Goal: Information Seeking & Learning: Learn about a topic

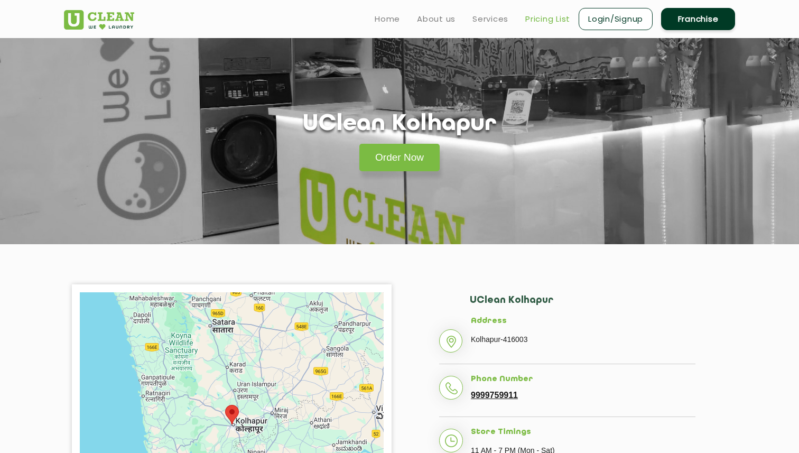
click at [539, 18] on link "Pricing List" at bounding box center [547, 19] width 45 height 13
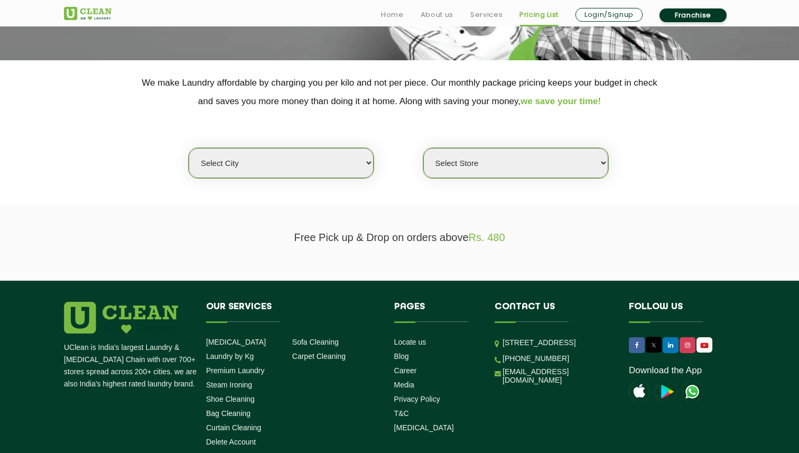
scroll to position [234, 0]
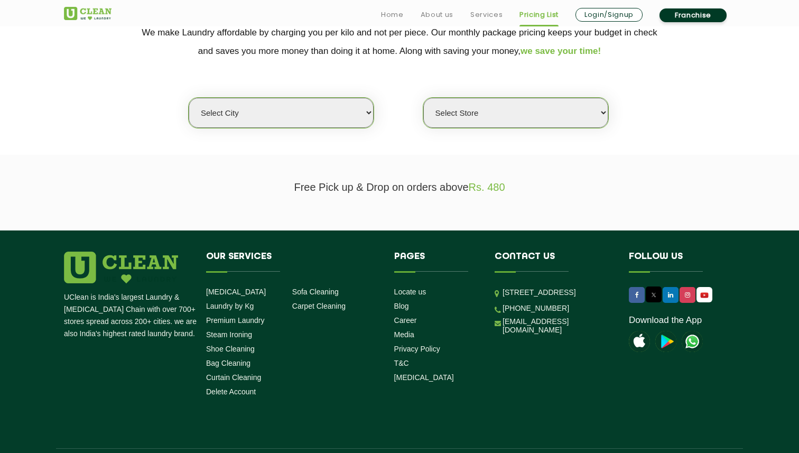
click at [338, 117] on select "Select city [GEOGRAPHIC_DATA] [GEOGRAPHIC_DATA] [GEOGRAPHIC_DATA] [GEOGRAPHIC_D…" at bounding box center [281, 113] width 185 height 30
select select "41"
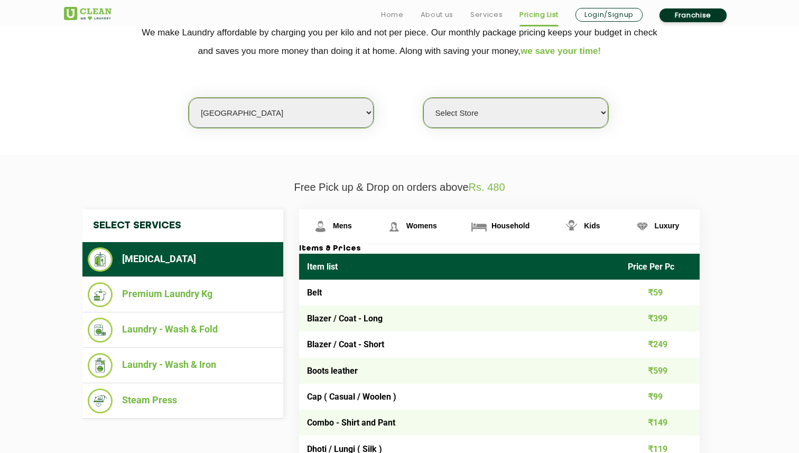
click at [486, 115] on select "Select Store [GEOGRAPHIC_DATA]" at bounding box center [515, 113] width 185 height 30
select select "308"
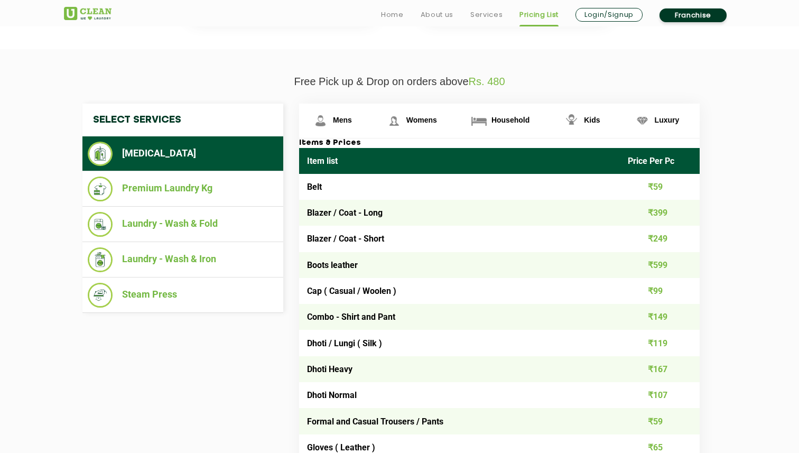
scroll to position [366, 0]
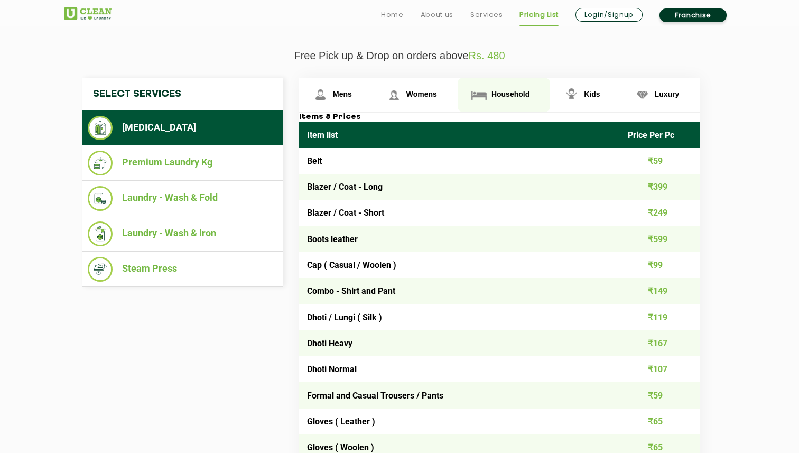
click at [507, 91] on span "Household" at bounding box center [510, 94] width 38 height 8
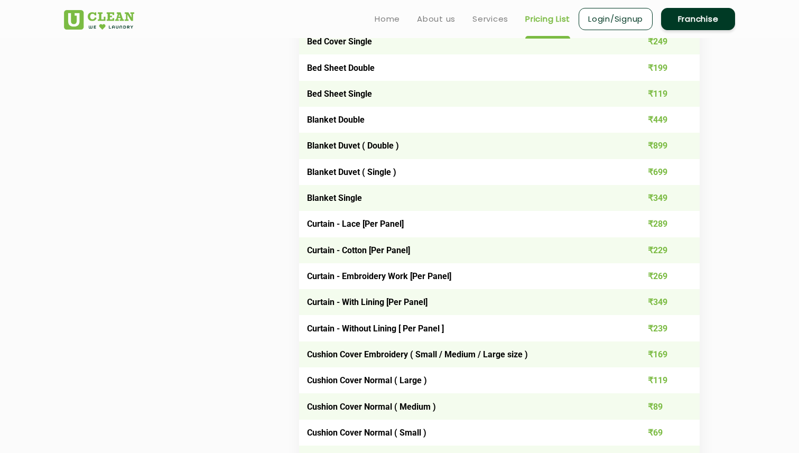
scroll to position [759, 0]
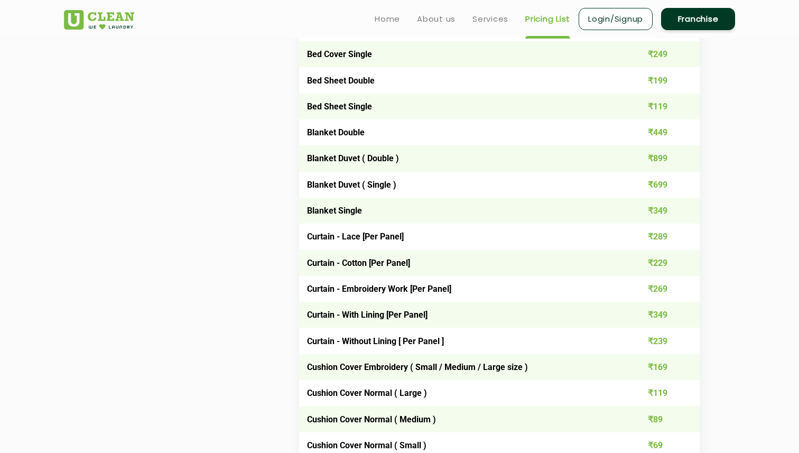
click at [647, 238] on td "₹289" at bounding box center [660, 237] width 80 height 26
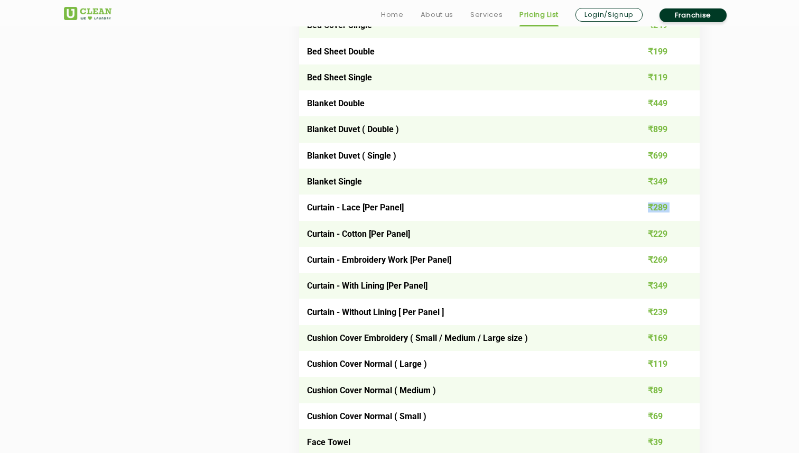
scroll to position [789, 0]
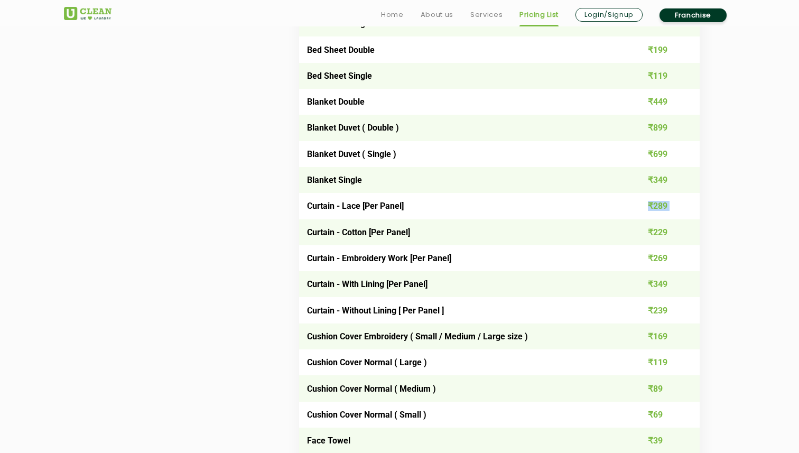
click at [349, 206] on td "Curtain - Lace [Per Panel]" at bounding box center [459, 206] width 321 height 26
click at [355, 229] on td "Curtain - Cotton [Per Panel]" at bounding box center [459, 232] width 321 height 26
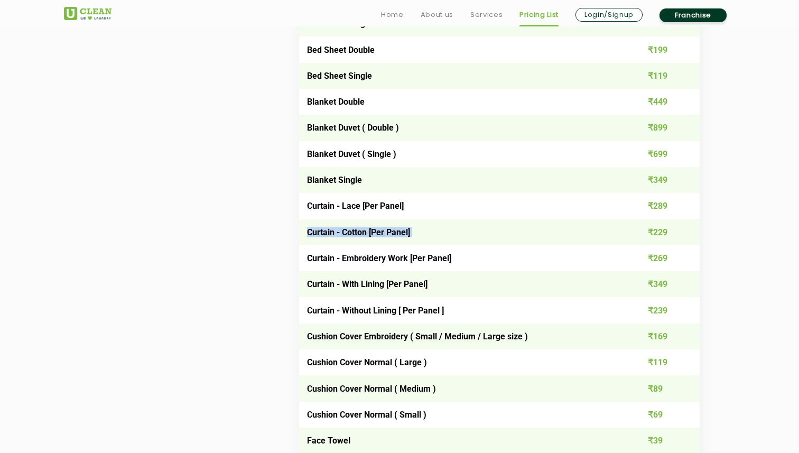
click at [355, 229] on td "Curtain - Cotton [Per Panel]" at bounding box center [459, 232] width 321 height 26
click at [657, 230] on td "₹229" at bounding box center [660, 232] width 80 height 26
click at [382, 257] on td "Curtain - Embroidery Work [Per Panel]" at bounding box center [459, 258] width 321 height 26
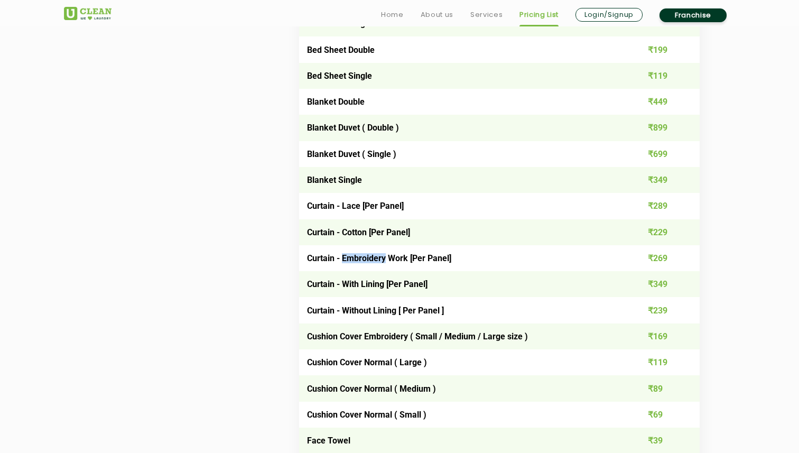
click at [382, 289] on td "Curtain - With Lining [Per Panel]" at bounding box center [459, 284] width 321 height 26
click at [383, 310] on td "Curtain - Without Lining [ Per Panel ]" at bounding box center [459, 310] width 321 height 26
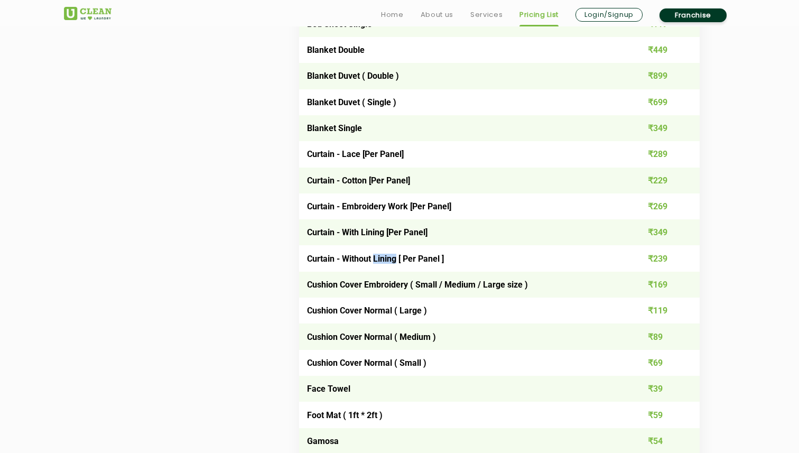
click at [379, 287] on td "Cushion Cover Embroidery ( Small / Medium / Large size )" at bounding box center [459, 285] width 321 height 26
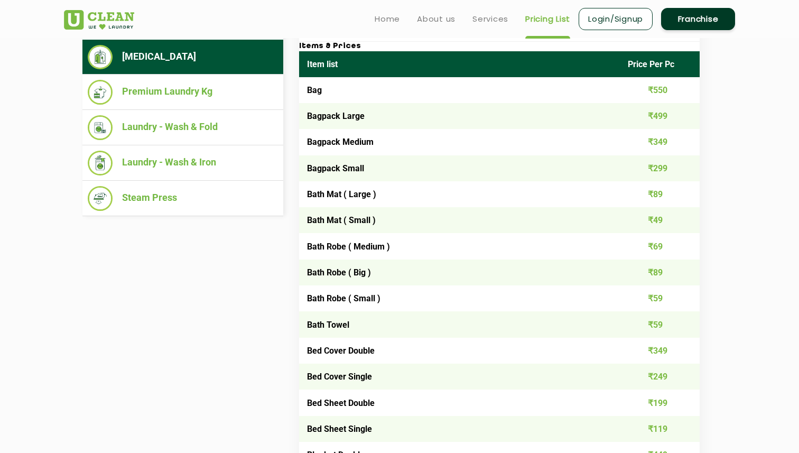
scroll to position [414, 0]
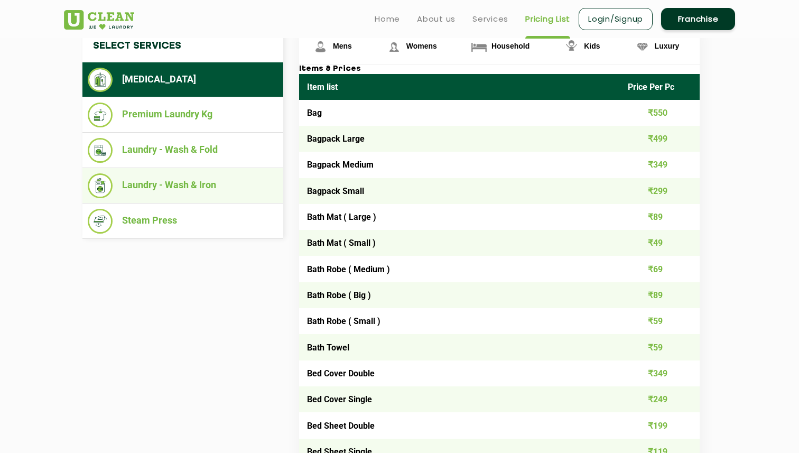
click at [176, 189] on li "Laundry - Wash & Iron" at bounding box center [183, 185] width 190 height 25
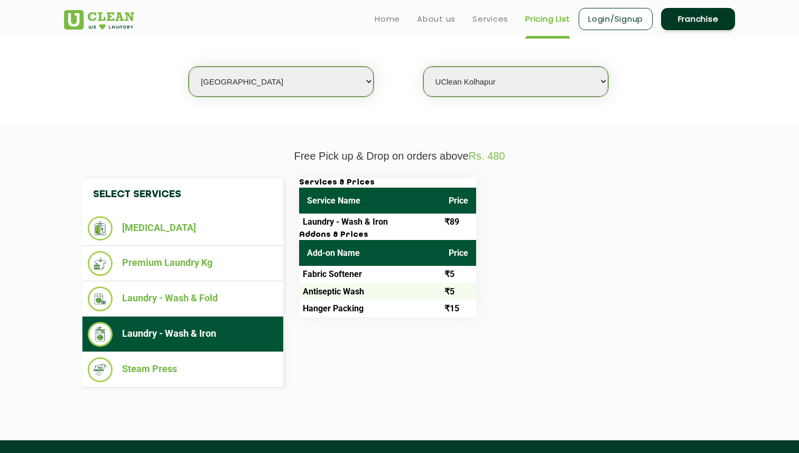
scroll to position [264, 0]
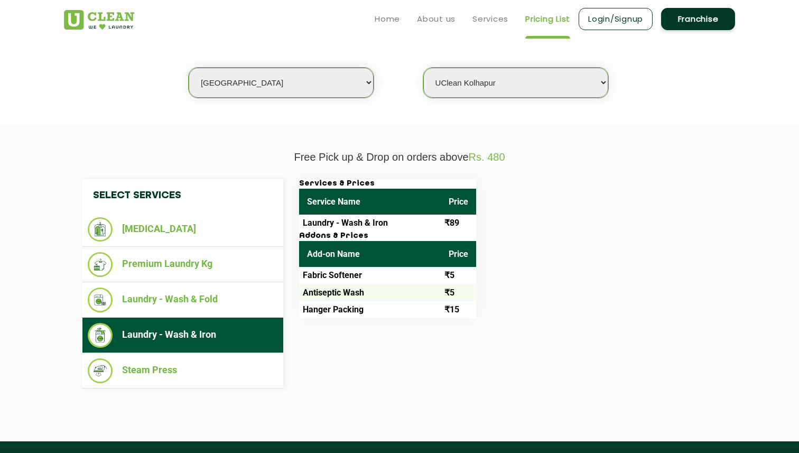
click at [514, 236] on div "Services & Prices Service Name Price Laundry - Wash & Iron ₹89 Addons & Prices …" at bounding box center [507, 248] width 433 height 139
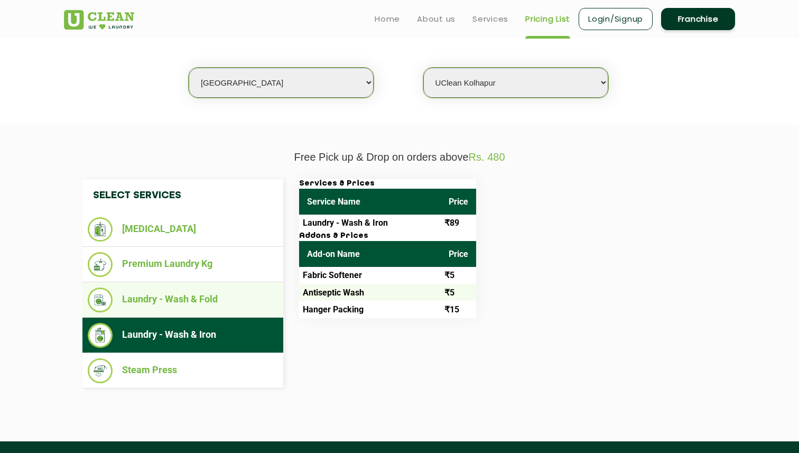
click at [164, 291] on li "Laundry - Wash & Fold" at bounding box center [183, 299] width 190 height 25
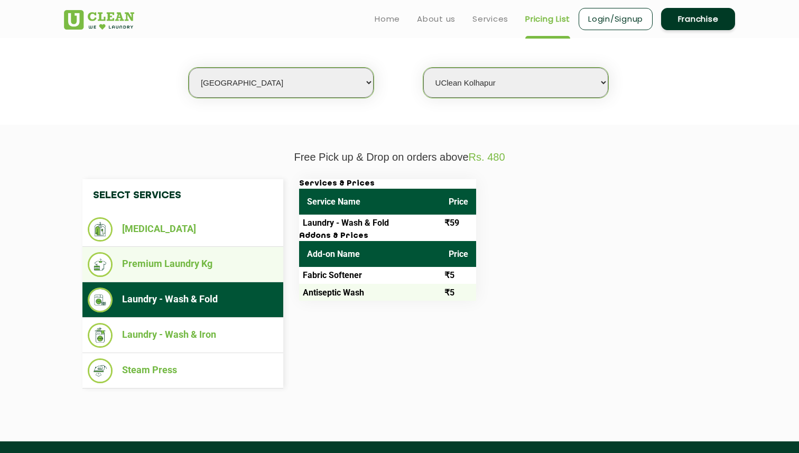
click at [170, 268] on li "Premium Laundry Kg" at bounding box center [183, 264] width 190 height 25
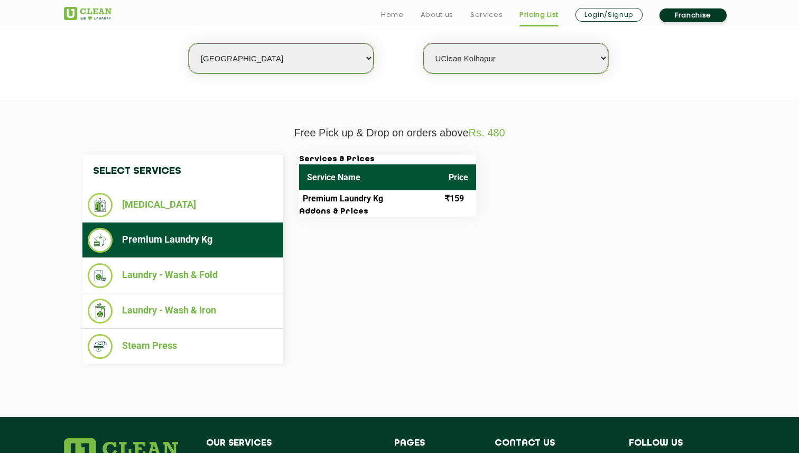
scroll to position [290, 0]
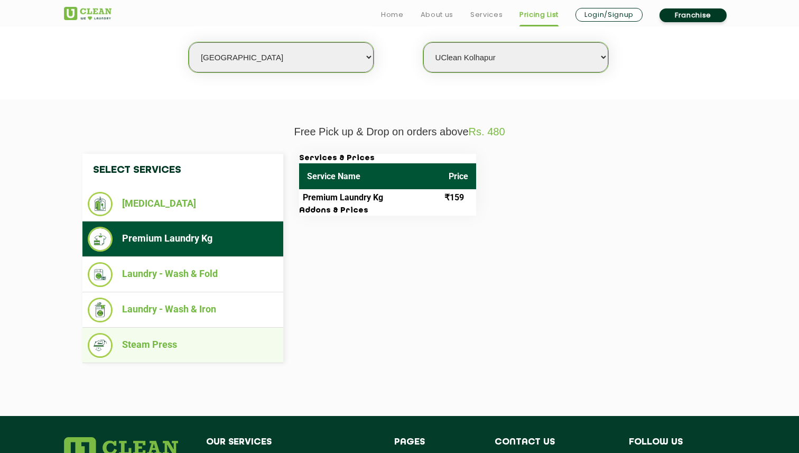
click at [163, 348] on li "Steam Press" at bounding box center [183, 345] width 190 height 25
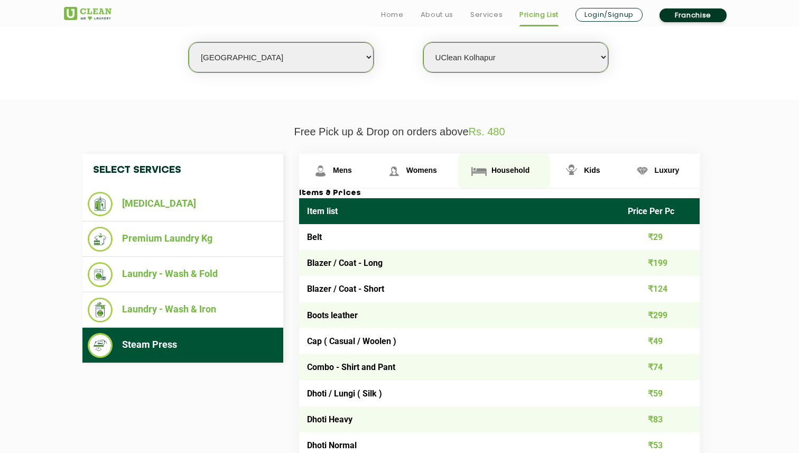
click at [499, 170] on span "Household" at bounding box center [510, 170] width 38 height 8
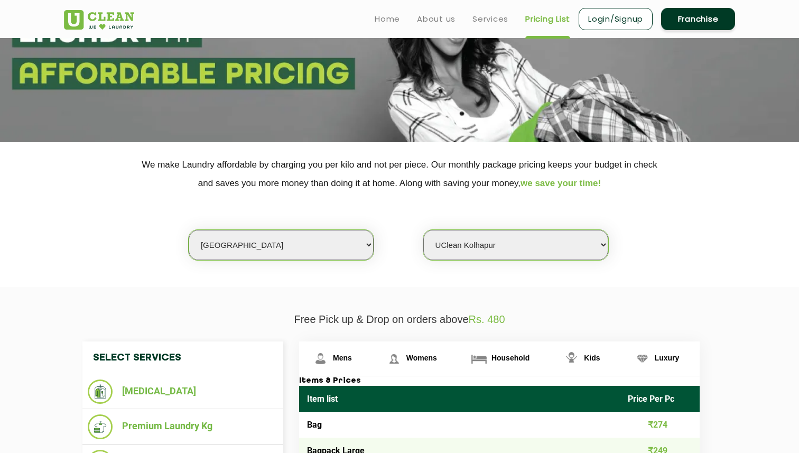
scroll to position [90, 0]
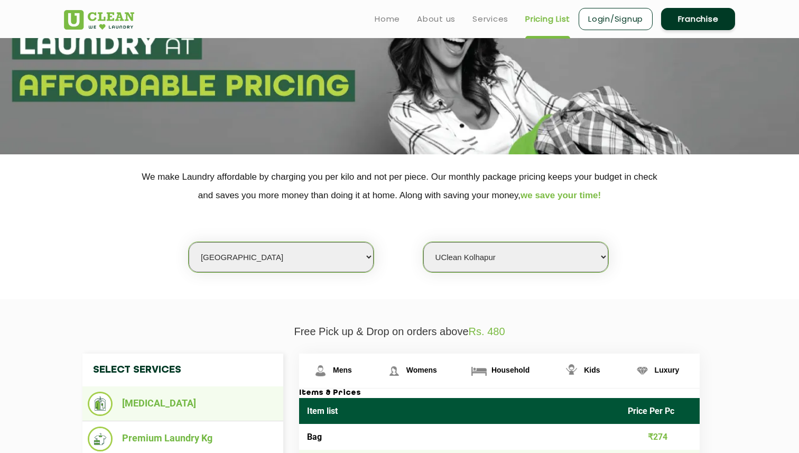
click at [155, 396] on li "[MEDICAL_DATA]" at bounding box center [183, 404] width 190 height 24
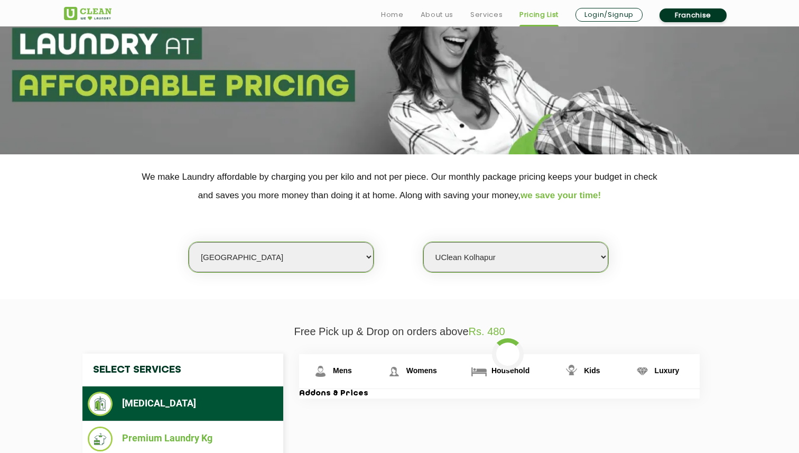
scroll to position [269, 0]
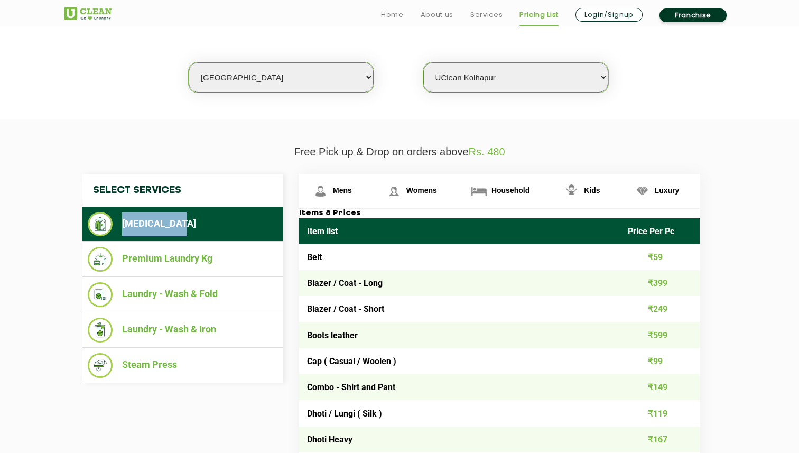
drag, startPoint x: 180, startPoint y: 221, endPoint x: 120, endPoint y: 222, distance: 59.2
click at [120, 222] on li "[MEDICAL_DATA]" at bounding box center [183, 224] width 190 height 24
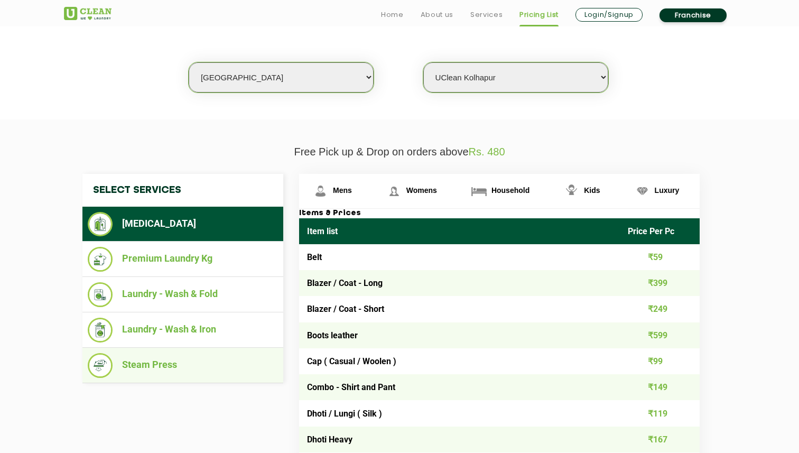
click at [157, 368] on li "Steam Press" at bounding box center [183, 365] width 190 height 25
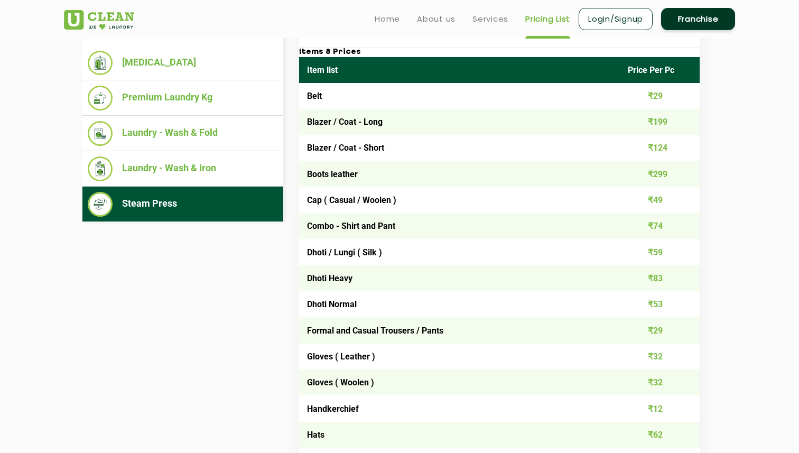
scroll to position [412, 0]
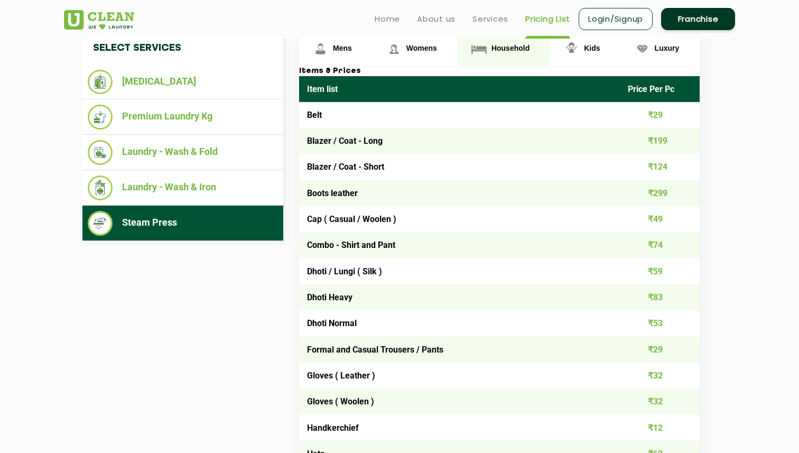
click at [513, 54] on link "Household" at bounding box center [504, 49] width 92 height 34
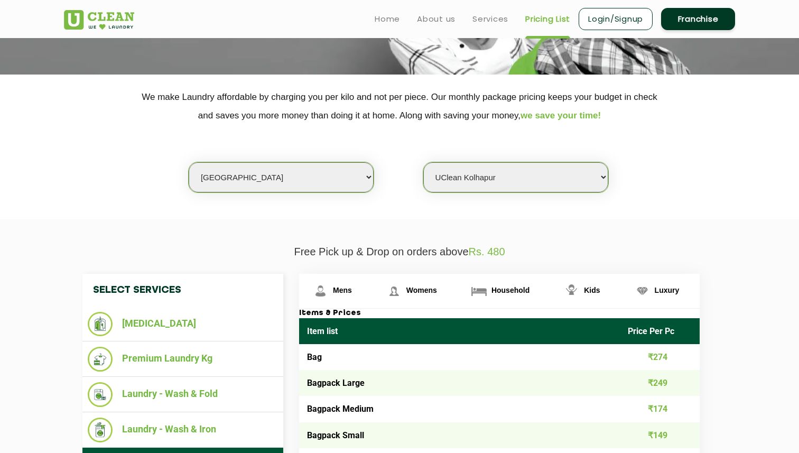
scroll to position [151, 0]
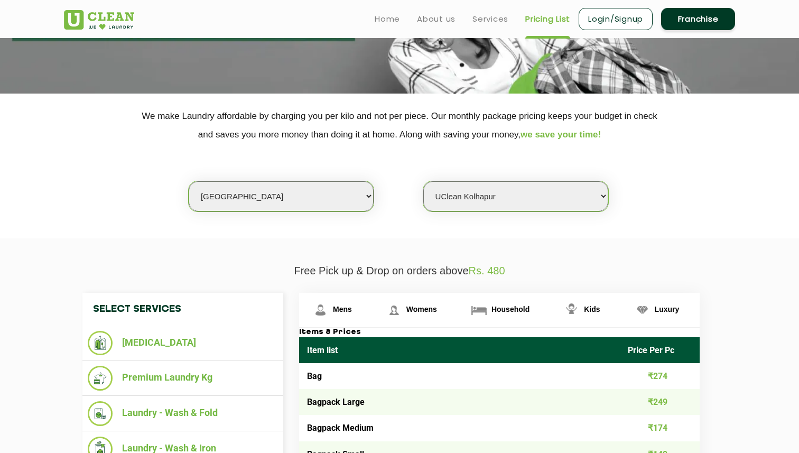
click at [484, 208] on select "Select Store [GEOGRAPHIC_DATA]" at bounding box center [515, 196] width 185 height 30
click at [479, 22] on link "Services" at bounding box center [490, 19] width 36 height 13
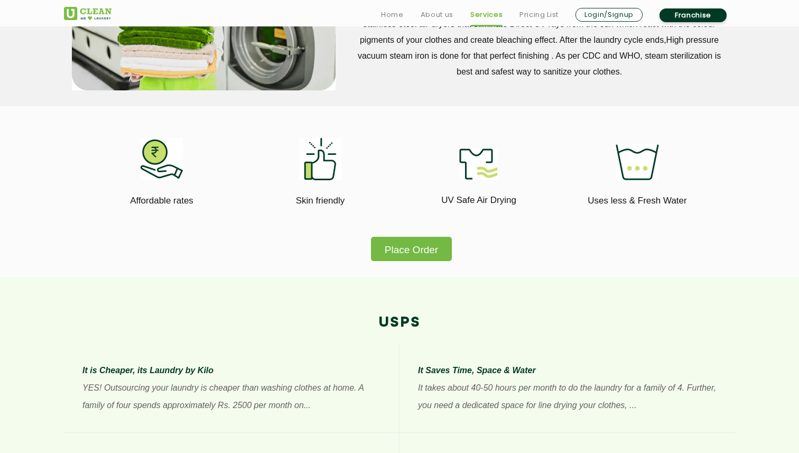
scroll to position [683, 0]
